Goal: Task Accomplishment & Management: Use online tool/utility

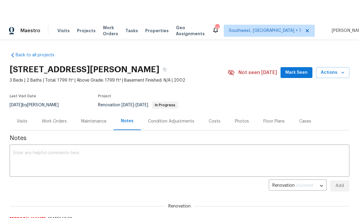
scroll to position [-14, 0]
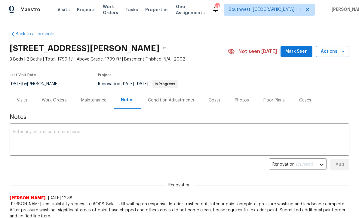
click at [78, 11] on span "Projects" at bounding box center [86, 10] width 19 height 6
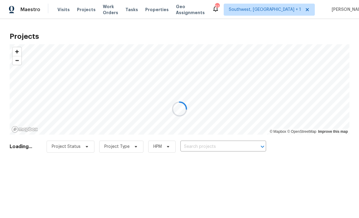
click at [213, 147] on div at bounding box center [179, 109] width 359 height 218
click at [216, 144] on div at bounding box center [179, 109] width 359 height 218
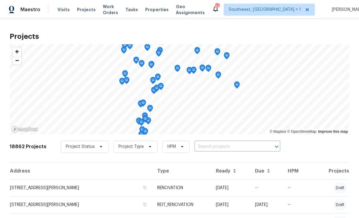
click at [220, 148] on input "text" at bounding box center [229, 146] width 69 height 9
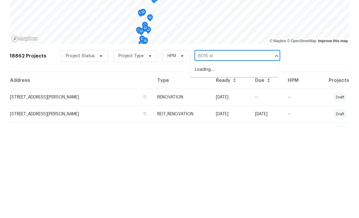
type input "6015 oli"
click at [234, 155] on li "[STREET_ADDRESS]" at bounding box center [233, 160] width 87 height 10
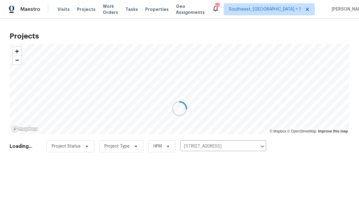
scroll to position [0, 0]
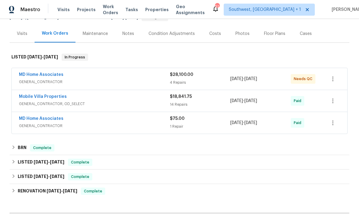
scroll to position [67, 0]
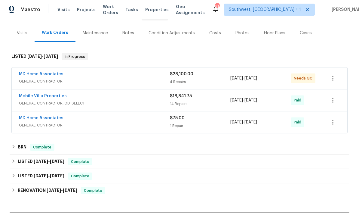
click at [88, 80] on span "GENERAL_CONTRACTOR" at bounding box center [94, 81] width 151 height 6
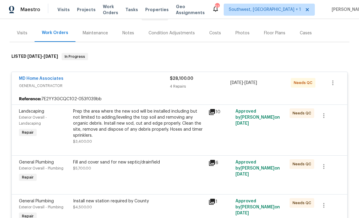
click at [180, 126] on div "Prep the area where the new sod will be installed including but not limited to …" at bounding box center [139, 123] width 132 height 30
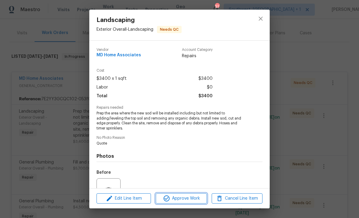
click at [186, 200] on span "Approve Work" at bounding box center [181, 199] width 47 height 8
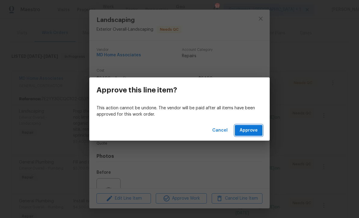
click at [246, 134] on button "Approve" at bounding box center [249, 130] width 28 height 11
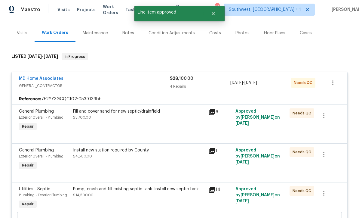
click at [170, 124] on div "Fill and cover sand for new septic/drainfield $5,700.00" at bounding box center [138, 120] width 135 height 28
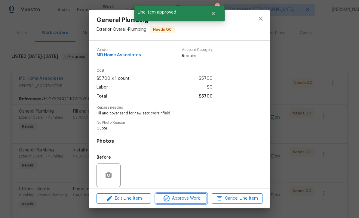
click at [189, 200] on span "Approve Work" at bounding box center [181, 199] width 47 height 8
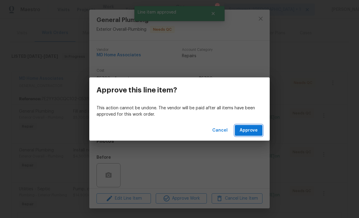
click at [247, 135] on button "Approve" at bounding box center [249, 130] width 28 height 11
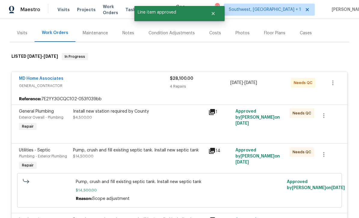
click at [165, 127] on div "Install new station required by County $4,500.00" at bounding box center [138, 120] width 135 height 28
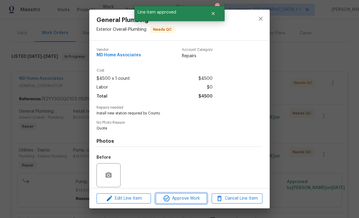
click at [191, 201] on span "Approve Work" at bounding box center [181, 199] width 47 height 8
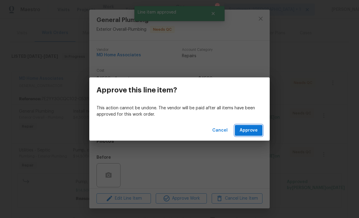
click at [250, 133] on span "Approve" at bounding box center [249, 131] width 18 height 8
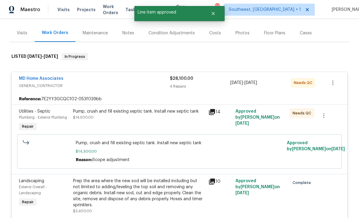
click at [167, 122] on div "Pump, crush and fill existing septic tank. Install new septic tank $14,500.00" at bounding box center [138, 120] width 135 height 28
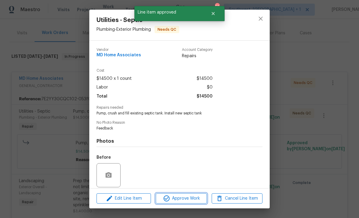
click at [191, 198] on span "Approve Work" at bounding box center [181, 199] width 47 height 8
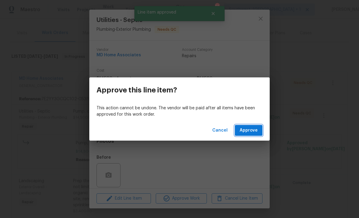
click at [253, 132] on span "Approve" at bounding box center [249, 131] width 18 height 8
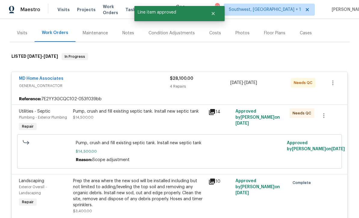
click at [168, 119] on div "Pump, crush and fill existing septic tank. Install new septic tank $14,500.00" at bounding box center [139, 114] width 132 height 12
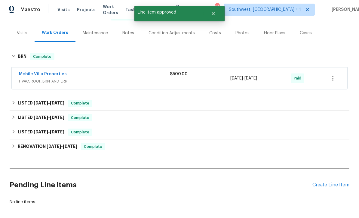
click at [189, 201] on div "No line items." at bounding box center [180, 202] width 340 height 6
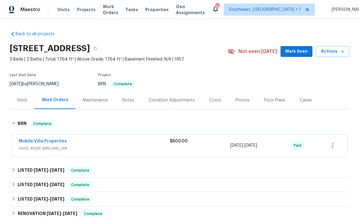
scroll to position [0, 0]
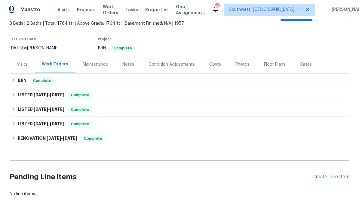
scroll to position [35, 0]
click at [332, 176] on div "Create Line Item" at bounding box center [330, 177] width 37 height 6
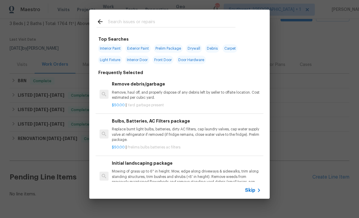
click at [251, 193] on span "Skip" at bounding box center [250, 190] width 10 height 6
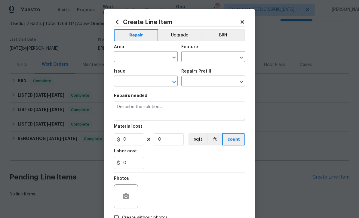
click at [138, 62] on input "text" at bounding box center [137, 57] width 47 height 9
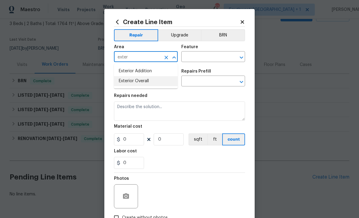
click at [142, 82] on li "Exterior Overall" at bounding box center [146, 81] width 64 height 10
type input "Exterior Overall"
click at [204, 57] on input "text" at bounding box center [204, 57] width 47 height 9
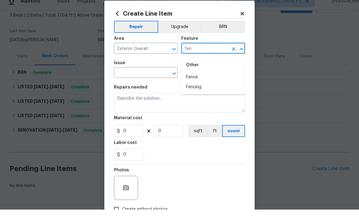
click at [198, 81] on li "Fence" at bounding box center [213, 86] width 64 height 10
type input "Fence"
click at [151, 77] on input "text" at bounding box center [137, 81] width 47 height 9
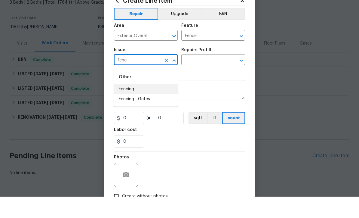
click at [136, 106] on li "Fencing" at bounding box center [146, 111] width 64 height 10
type input "Fencing"
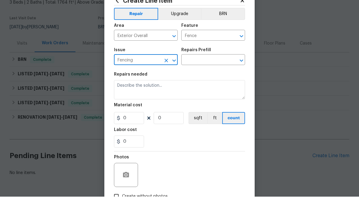
click at [206, 77] on input "text" at bounding box center [204, 81] width 47 height 9
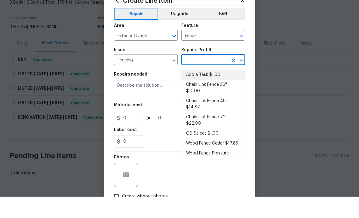
click at [203, 91] on li "Add a Task $1.00" at bounding box center [213, 96] width 64 height 10
type input "Add a Task $1.00"
type textarea "HPM to detail"
type input "1"
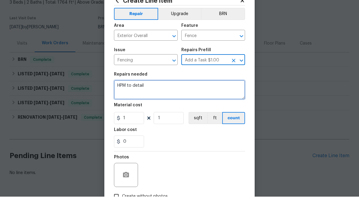
click at [182, 101] on textarea "HPM to detail" at bounding box center [179, 110] width 131 height 19
type textarea "H"
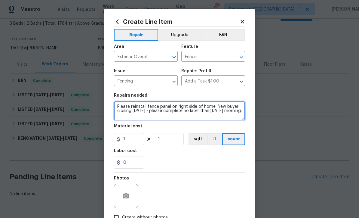
type textarea "Please reinstall fence panel on right side of home. New buyer closing tomorrow …"
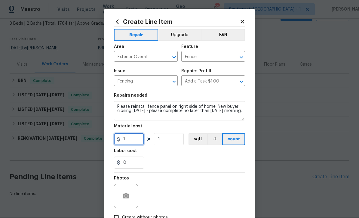
click at [130, 144] on input "1" at bounding box center [129, 139] width 30 height 12
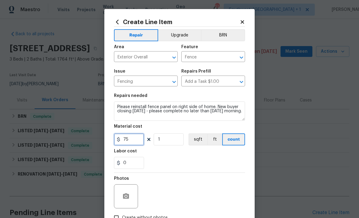
type input "75"
click at [130, 197] on button "button" at bounding box center [126, 196] width 14 height 14
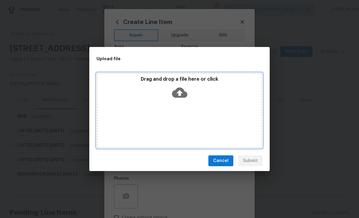
click at [181, 98] on icon at bounding box center [179, 92] width 15 height 10
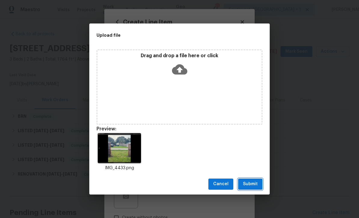
click at [246, 189] on button "Submit" at bounding box center [250, 183] width 24 height 11
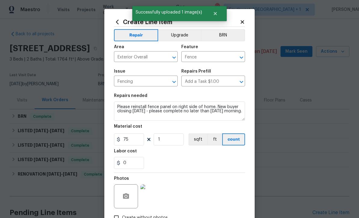
type input "0"
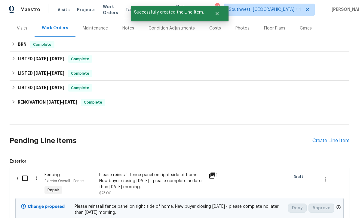
scroll to position [72, 0]
click at [24, 178] on input "checkbox" at bounding box center [27, 178] width 17 height 13
checkbox input "true"
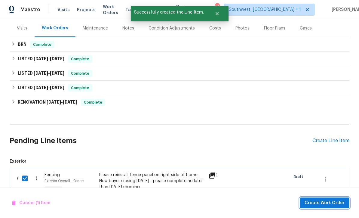
click at [329, 207] on span "Create Work Order" at bounding box center [325, 203] width 40 height 8
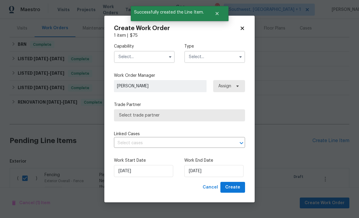
click at [150, 63] on input "text" at bounding box center [144, 57] width 61 height 12
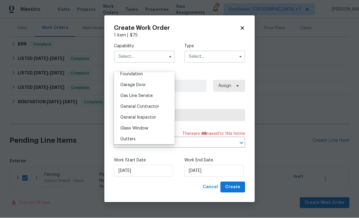
scroll to position [259, 0]
click at [154, 107] on span "General Contractor" at bounding box center [139, 108] width 39 height 4
type input "General Contractor"
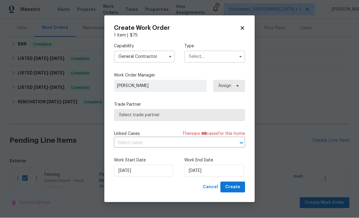
click at [206, 63] on input "text" at bounding box center [214, 57] width 61 height 12
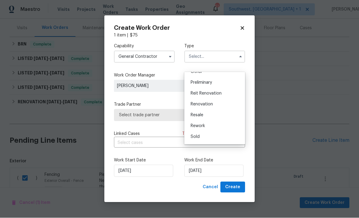
scroll to position [125, 0]
click at [213, 116] on div "Resale" at bounding box center [215, 116] width 58 height 11
type input "Resale"
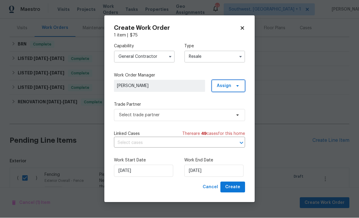
click at [224, 89] on span "Assign" at bounding box center [224, 86] width 14 height 6
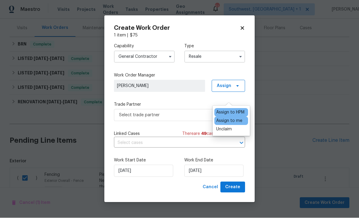
click at [222, 115] on div "Assign to HPM" at bounding box center [230, 112] width 28 height 6
click at [183, 118] on span "Select trade partner" at bounding box center [175, 115] width 112 height 6
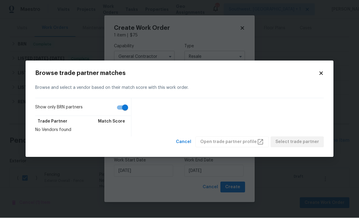
click at [125, 113] on input "Show only BRN partners" at bounding box center [125, 107] width 34 height 11
checkbox input "false"
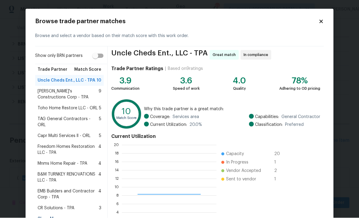
scroll to position [84, 95]
click at [60, 213] on div "Show More" at bounding box center [69, 218] width 69 height 11
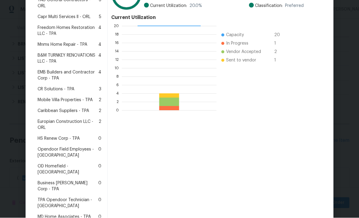
scroll to position [118, 0]
click at [69, 214] on span "MD Home Associates - TPA" at bounding box center [64, 217] width 53 height 6
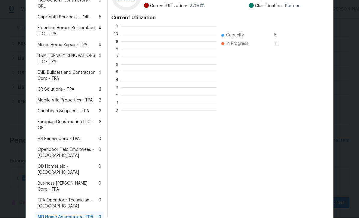
scroll to position [84, 95]
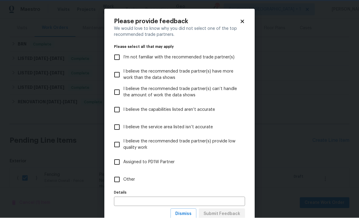
scroll to position [0, 0]
click at [190, 214] on span "Dismiss" at bounding box center [183, 214] width 16 height 8
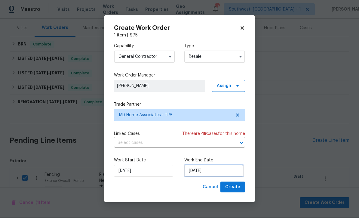
click at [222, 177] on input "[DATE]" at bounding box center [213, 171] width 59 height 12
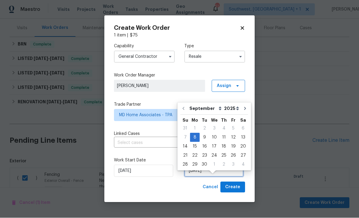
scroll to position [18, 0]
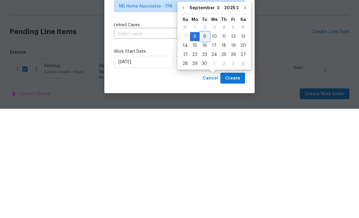
click at [204, 141] on div "9" at bounding box center [205, 145] width 10 height 8
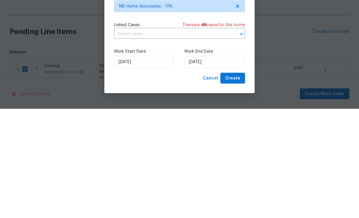
type input "[DATE]"
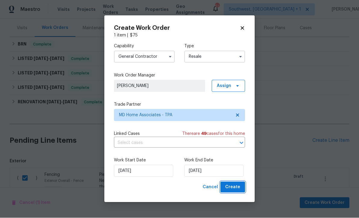
click at [238, 191] on span "Create" at bounding box center [232, 187] width 15 height 8
checkbox input "false"
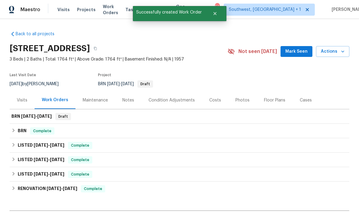
click at [265, 29] on div "Back to all projects 6015 Olive Ave, Sarasota, FL 34231 3 Beds | 2 Baths | Tota…" at bounding box center [180, 139] width 340 height 226
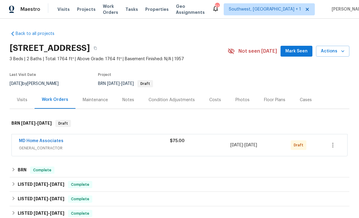
scroll to position [0, 0]
click at [335, 145] on icon "button" at bounding box center [332, 145] width 7 height 7
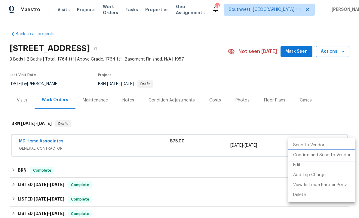
click at [327, 156] on li "Confirm and Send to Vendor" at bounding box center [321, 155] width 67 height 10
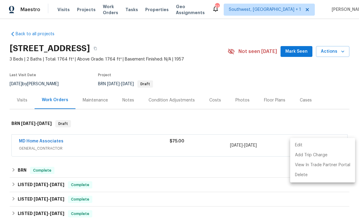
click at [315, 72] on div at bounding box center [179, 109] width 359 height 218
